Goal: Use online tool/utility

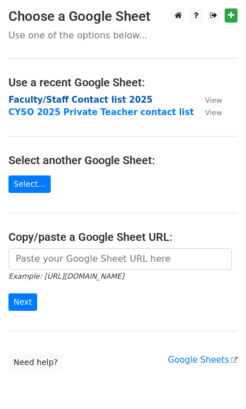
click at [87, 97] on strong "Faculty/Staff Contact list 2025" at bounding box center [80, 100] width 144 height 10
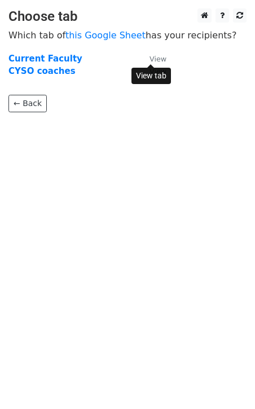
click at [158, 55] on small "View" at bounding box center [157, 59] width 17 height 8
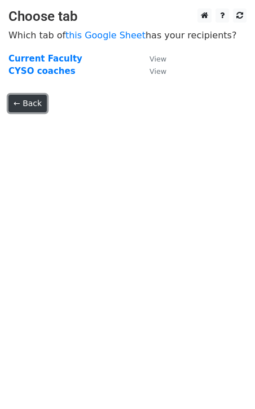
click at [23, 101] on link "← Back" at bounding box center [27, 103] width 38 height 17
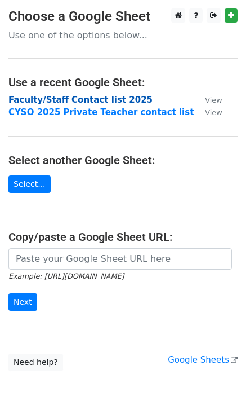
click at [90, 99] on strong "Faculty/Staff Contact list 2025" at bounding box center [80, 100] width 144 height 10
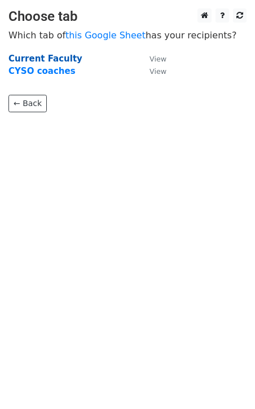
click at [50, 58] on strong "Current Faculty" at bounding box center [45, 59] width 74 height 10
